Goal: Find specific page/section: Find specific page/section

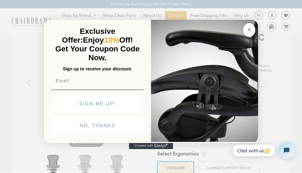
click at [249, 28] on circle "Close dialog" at bounding box center [249, 29] width 6 height 6
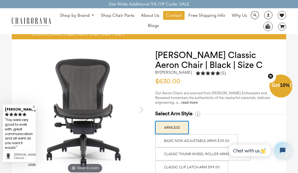
click at [271, 76] on circle "Close teaser" at bounding box center [270, 75] width 5 height 5
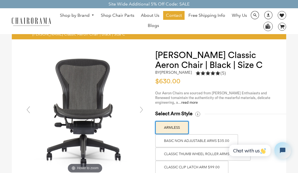
click at [92, 16] on span "DesktopNavigation" at bounding box center [91, 15] width 5 height 4
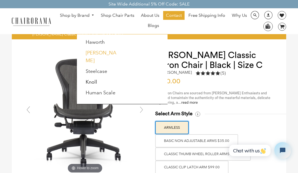
click at [103, 55] on link "[PERSON_NAME]" at bounding box center [101, 57] width 31 height 14
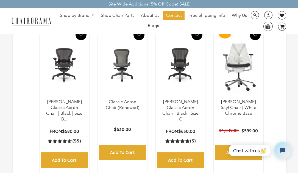
scroll to position [302, 0]
